Goal: Communication & Community: Share content

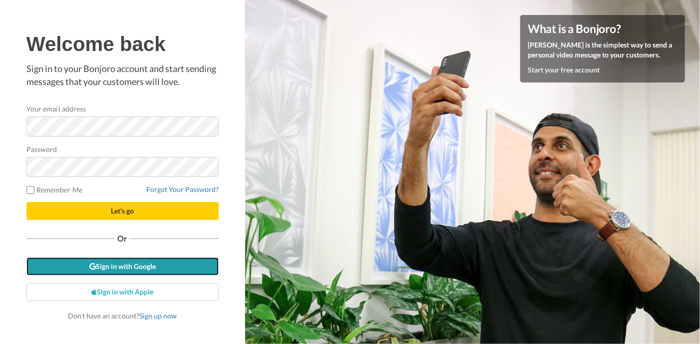
click at [121, 271] on link "Sign in with Google" at bounding box center [122, 266] width 192 height 18
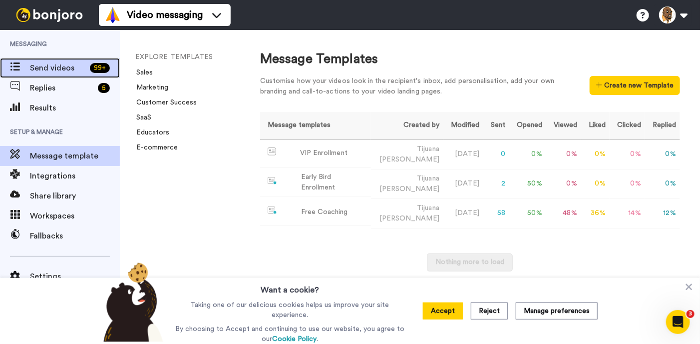
click at [39, 67] on span "Send videos" at bounding box center [58, 68] width 56 height 12
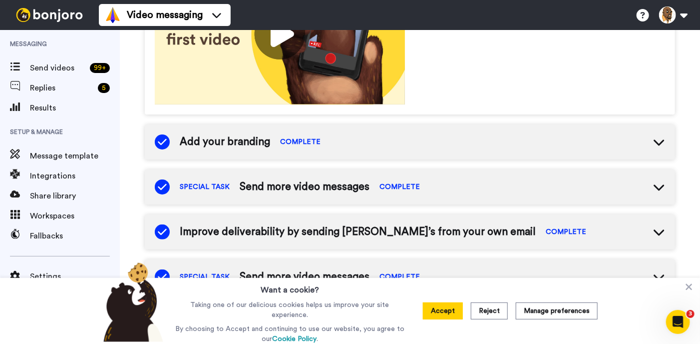
scroll to position [223, 0]
click at [486, 311] on button "Reject" at bounding box center [489, 310] width 37 height 17
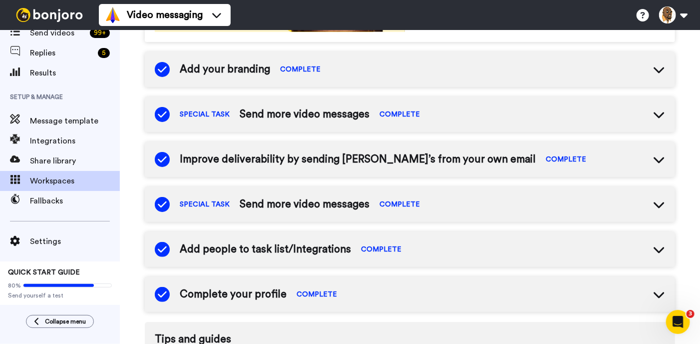
scroll to position [0, 0]
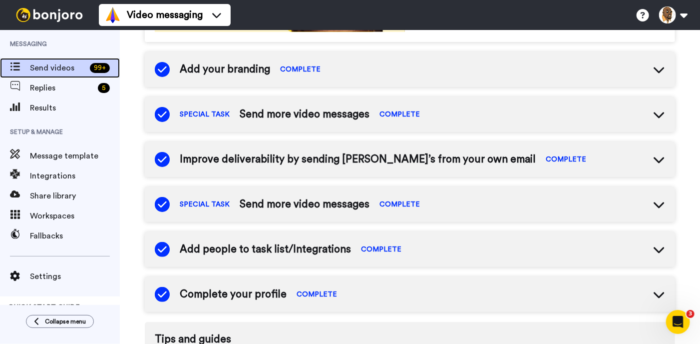
click at [64, 64] on span "Send videos" at bounding box center [58, 68] width 56 height 12
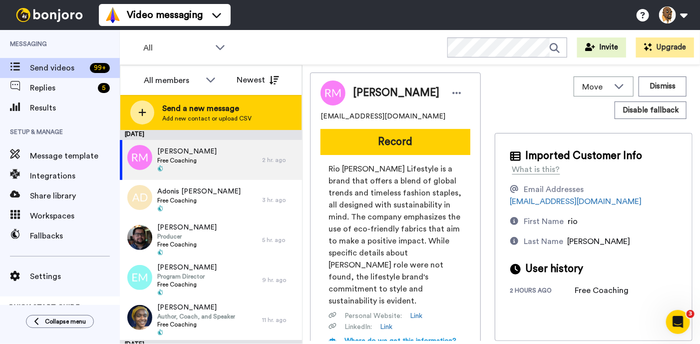
click at [141, 110] on icon at bounding box center [142, 112] width 8 height 9
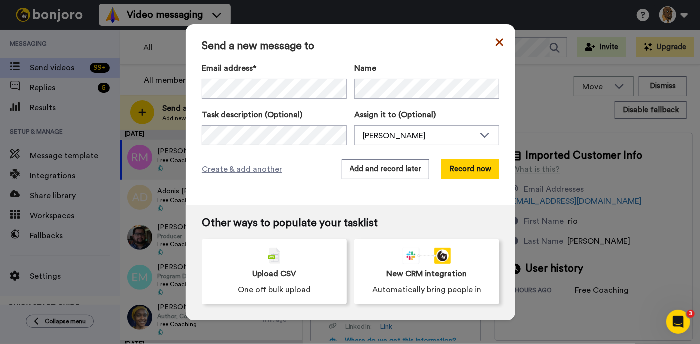
click at [500, 44] on icon at bounding box center [499, 42] width 7 height 12
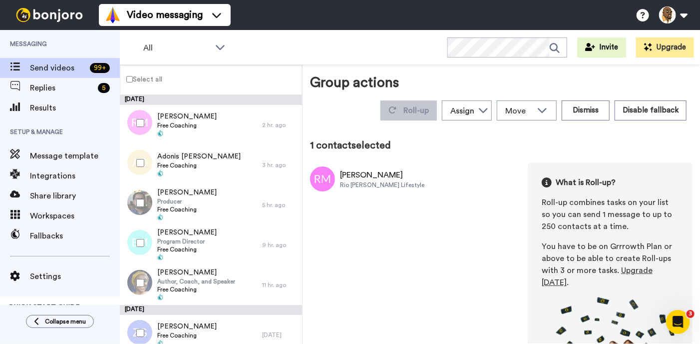
click at [142, 167] on div at bounding box center [138, 162] width 36 height 35
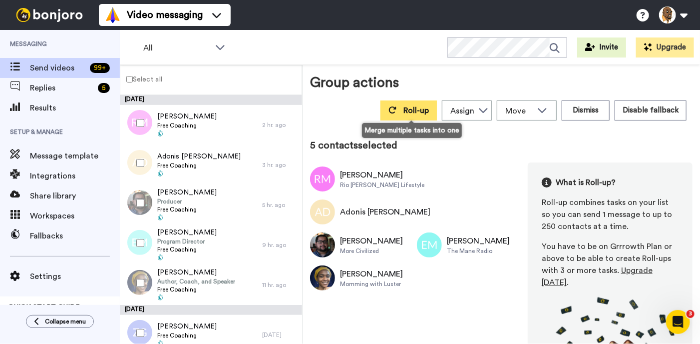
click at [417, 110] on span "Roll-up" at bounding box center [416, 110] width 25 height 8
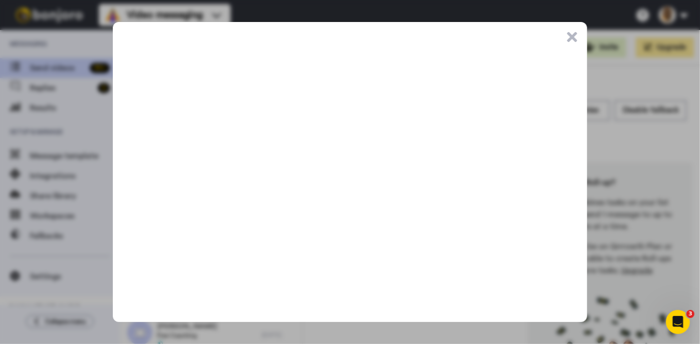
click at [573, 37] on button ".cls-1{stroke-width:0px;}" at bounding box center [572, 37] width 10 height 10
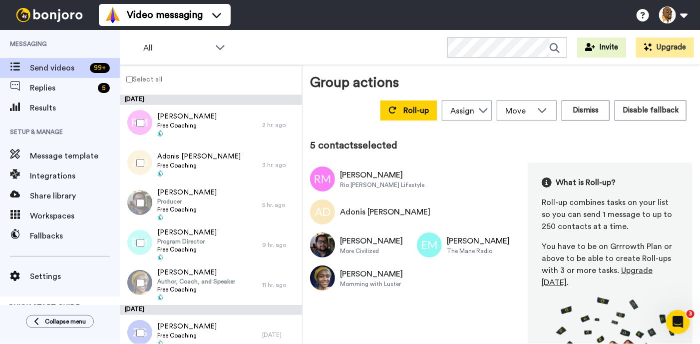
click at [361, 303] on div "Rio Martin Rio Martin Lifestyle Adonis Dwayne horton Austin Walker More Civiliz…" at bounding box center [501, 288] width 383 height 253
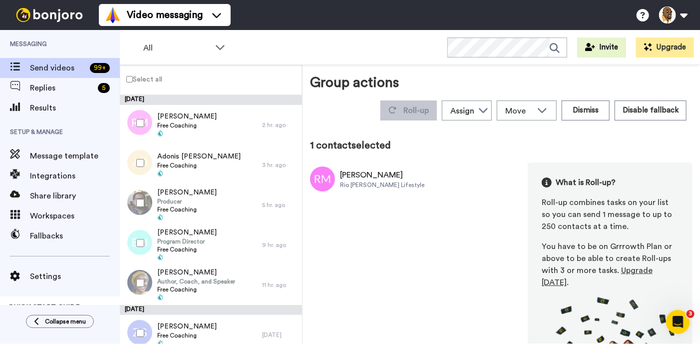
click at [342, 188] on div "Rio Martin Lifestyle" at bounding box center [382, 185] width 84 height 8
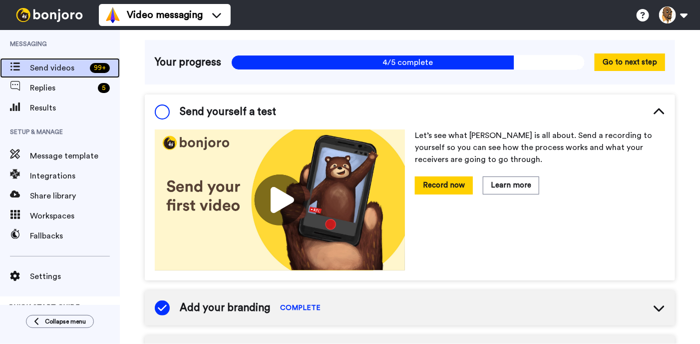
click at [66, 71] on span "Send videos" at bounding box center [58, 68] width 56 height 12
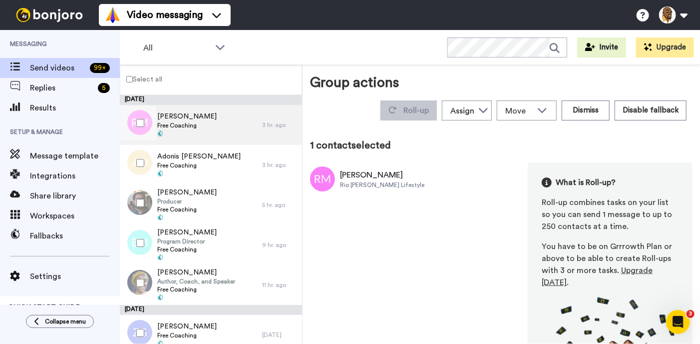
click at [211, 126] on div "Rio Martin Free Coaching" at bounding box center [191, 125] width 142 height 40
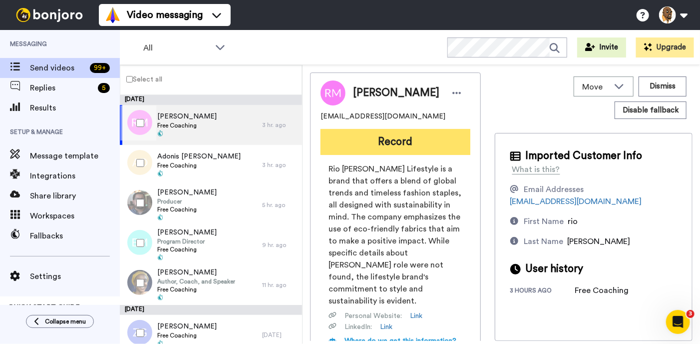
click at [384, 142] on button "Record" at bounding box center [396, 142] width 150 height 26
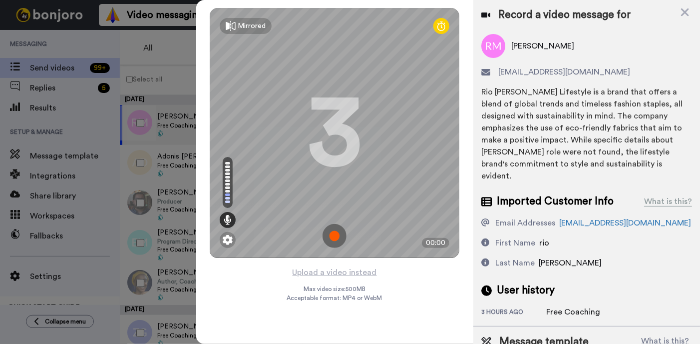
click at [337, 234] on img at bounding box center [335, 236] width 24 height 24
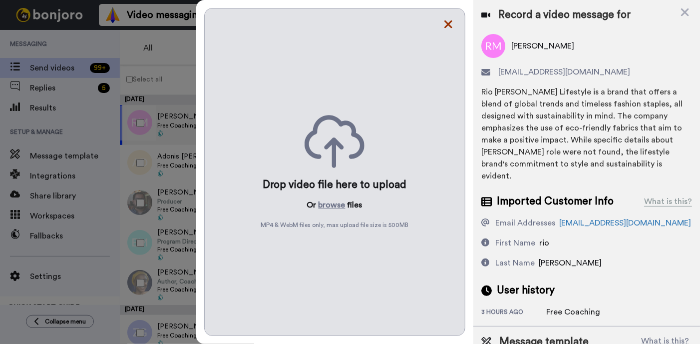
click at [449, 27] on icon at bounding box center [449, 24] width 10 height 12
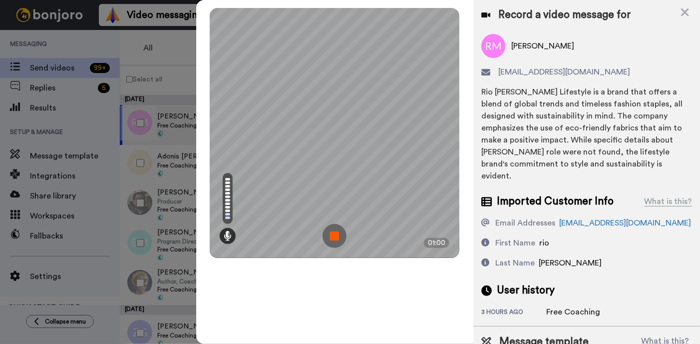
click at [338, 236] on img at bounding box center [335, 236] width 24 height 24
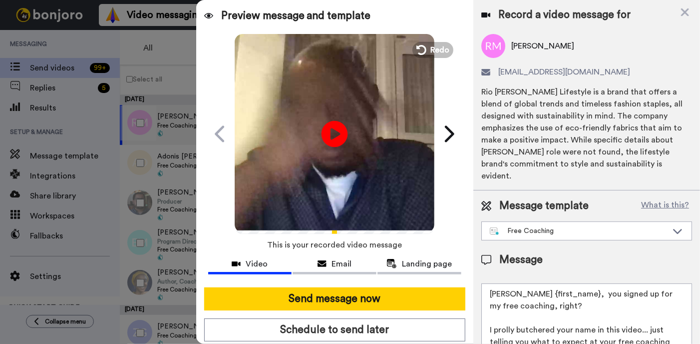
click at [333, 143] on icon at bounding box center [335, 133] width 26 height 26
click at [686, 13] on icon at bounding box center [685, 12] width 8 height 8
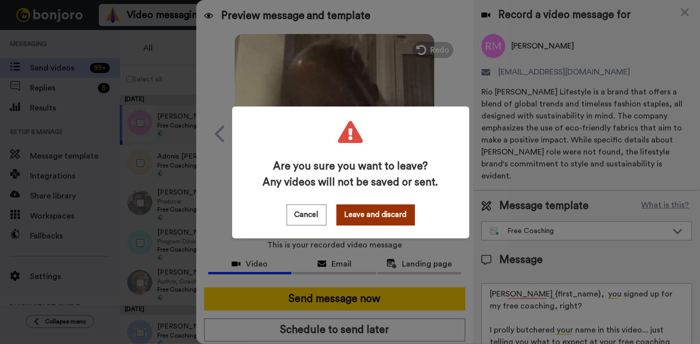
click at [386, 221] on button "Leave and discard" at bounding box center [376, 214] width 78 height 21
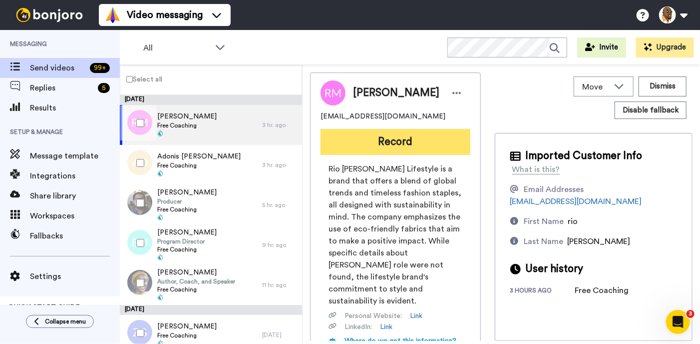
click at [391, 145] on button "Record" at bounding box center [396, 142] width 150 height 26
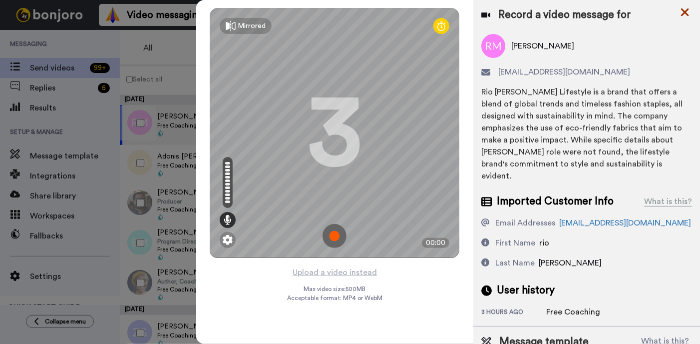
click at [687, 11] on icon at bounding box center [685, 12] width 8 height 8
